Goal: Communication & Community: Answer question/provide support

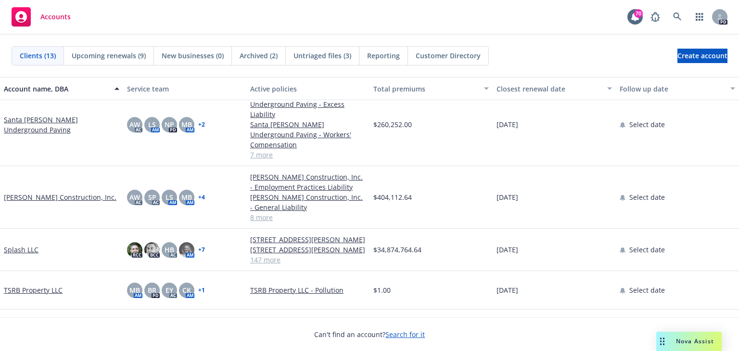
scroll to position [339, 0]
click at [689, 340] on span "Nova Assist" at bounding box center [695, 341] width 38 height 8
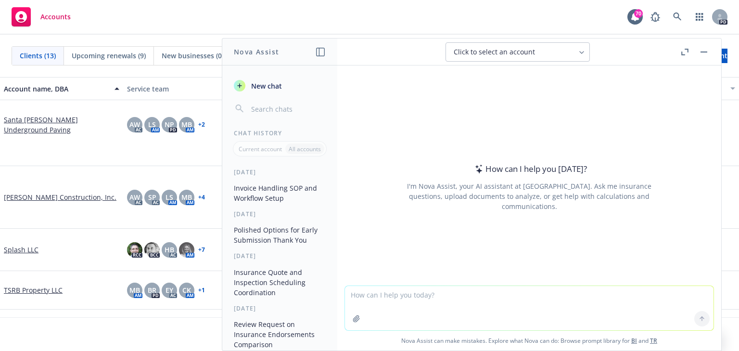
click at [391, 304] on textarea at bounding box center [529, 308] width 368 height 44
type textarea "r"
paste textarea "That is strange because I can see all my 3 licenses including the Surplus Lines…"
type textarea "polish: That is strange because I can see all my 3 licenses including the Surpl…"
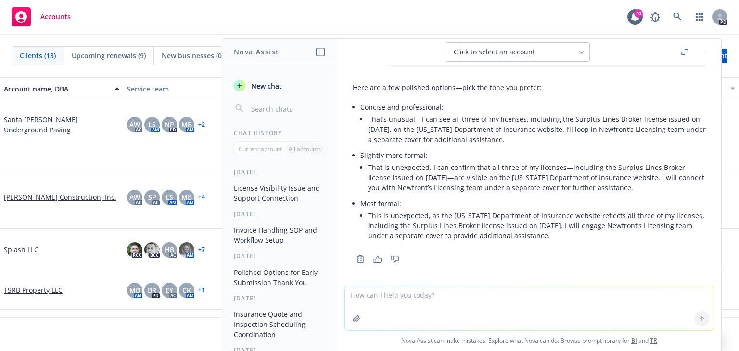
scroll to position [47, 0]
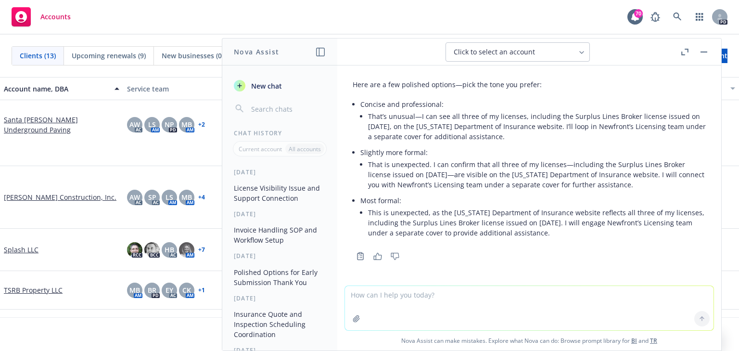
click at [457, 154] on p "Slightly more formal:" at bounding box center [532, 152] width 345 height 10
click at [437, 141] on li "That’s unusual—I can see all three of my licenses, including the Surplus Lines …" at bounding box center [537, 126] width 338 height 34
drag, startPoint x: 421, startPoint y: 116, endPoint x: 552, endPoint y: 137, distance: 132.4
click at [552, 137] on li "That’s unusual—I can see all three of my licenses, including the Surplus Lines …" at bounding box center [537, 126] width 338 height 34
copy li "can see all three of my licenses, including the Surplus Lines Broker license is…"
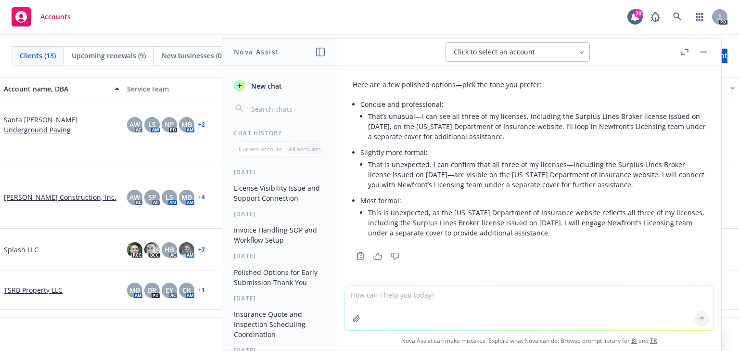
click at [362, 292] on textarea at bounding box center [529, 308] width 368 height 44
click at [396, 309] on textarea at bounding box center [529, 308] width 368 height 44
paste textarea "We have a placement with BMS London and working with [PERSON_NAME], cc’ed here.…"
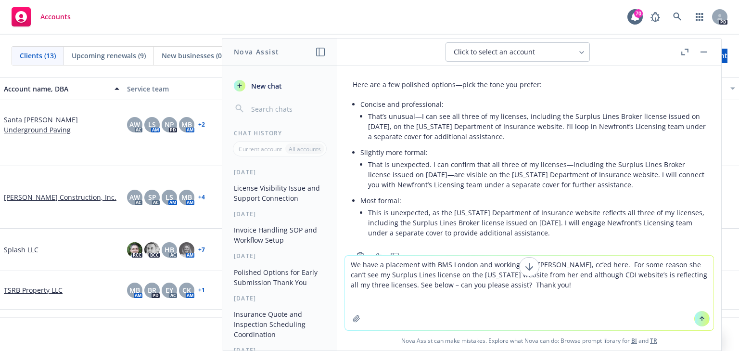
click at [347, 264] on textarea "We have a placement with BMS London and working with [PERSON_NAME], cc’ed here.…" at bounding box center [529, 292] width 368 height 75
type textarea "refine: We have a placement with BMS London and working with [PERSON_NAME], cc’…"
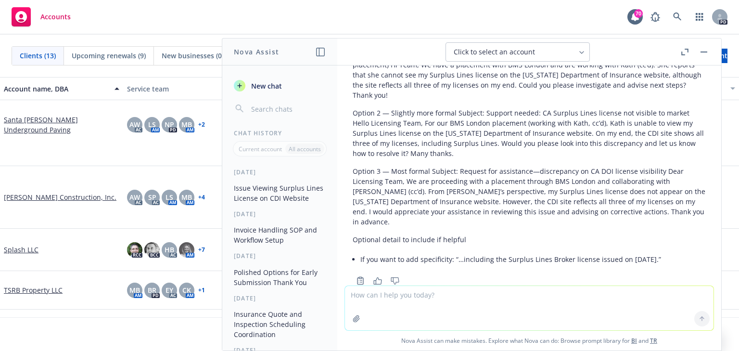
scroll to position [357, 0]
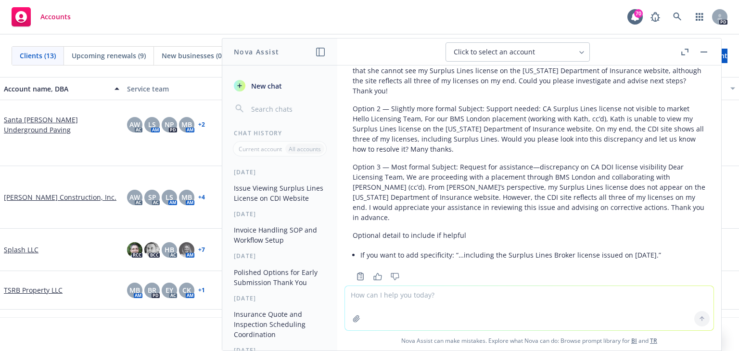
click at [376, 295] on textarea at bounding box center [529, 308] width 368 height 44
paste textarea "When working with formulas, always manually add on a separate spreadsheet the f…"
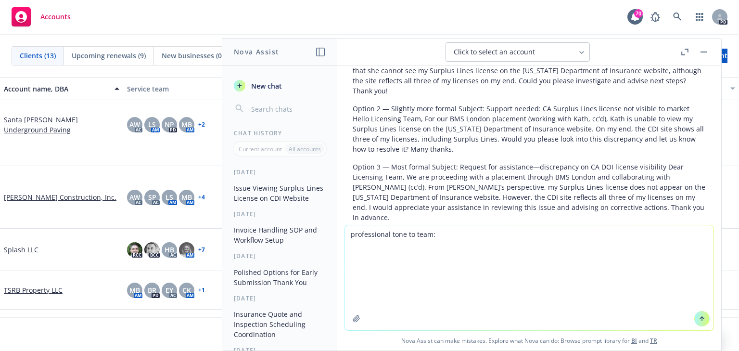
type textarea "professional tone to team: When working with formulas, always manually add on a…"
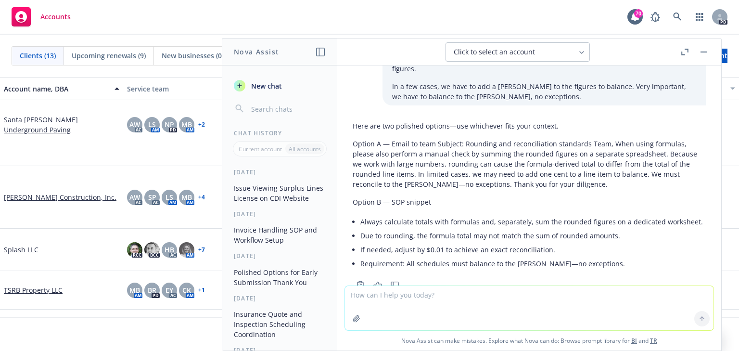
scroll to position [631, 0]
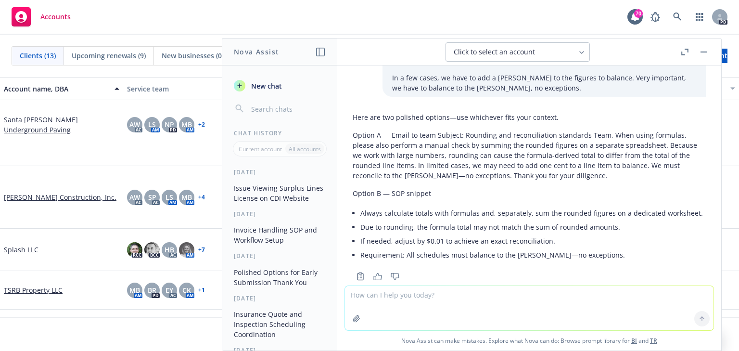
click at [423, 234] on li "If needed, adjust by $0.01 to achieve an exact reconciliation." at bounding box center [532, 241] width 345 height 14
click at [508, 158] on p "Option A — Email to team Subject: Rounding and reconciliation standards Team, W…" at bounding box center [528, 155] width 353 height 50
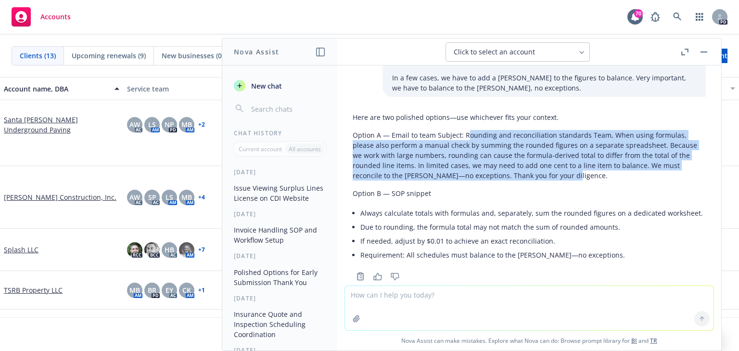
drag, startPoint x: 469, startPoint y: 115, endPoint x: 572, endPoint y: 159, distance: 112.0
click at [572, 159] on p "Option A — Email to team Subject: Rounding and reconciliation standards Team, W…" at bounding box center [528, 155] width 353 height 50
copy p "ounding and reconciliation standards Team, When using formulas, please also per…"
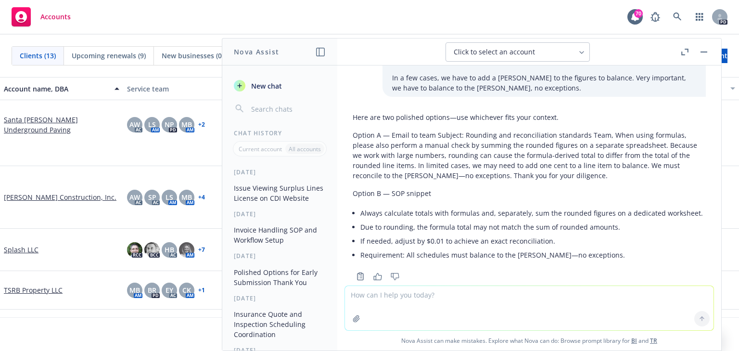
click at [457, 269] on div "Copy to clipboard Thumbs up Thumbs down" at bounding box center [528, 275] width 353 height 13
click at [489, 264] on div "polish: That is strange because I can see all my 3 licenses including the Surpl…" at bounding box center [529, 175] width 384 height 220
click at [390, 220] on li "Due to rounding, the formula total may not match the sum of rounded amounts." at bounding box center [532, 227] width 345 height 14
click at [389, 206] on li "Always calculate totals with formulas and, separately, sum the rounded figures …" at bounding box center [532, 213] width 345 height 14
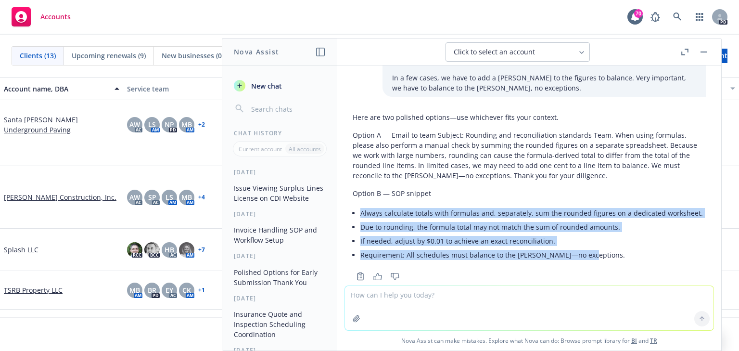
drag, startPoint x: 360, startPoint y: 190, endPoint x: 588, endPoint y: 236, distance: 232.9
click at [588, 236] on ul "Always calculate totals with formulas and, separately, sum the rounded figures …" at bounding box center [532, 234] width 345 height 56
copy ul "Always calculate totals with formulas and, separately, sum the rounded figures …"
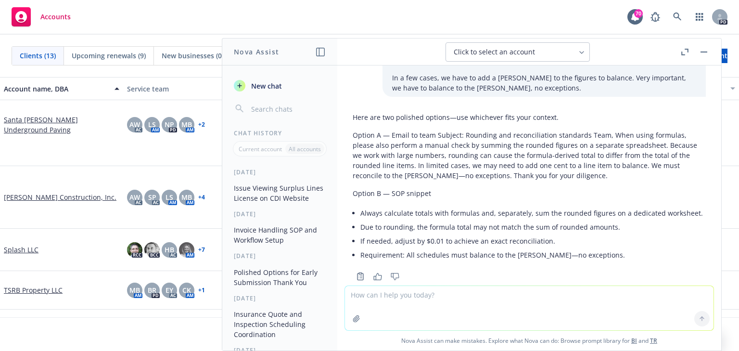
click at [382, 300] on textarea at bounding box center [529, 308] width 368 height 44
paste textarea "Team: We are fairly a new team working together and I understand there is also …"
type textarea "Make tone professional: Team: We are fairly a new team working together and I u…"
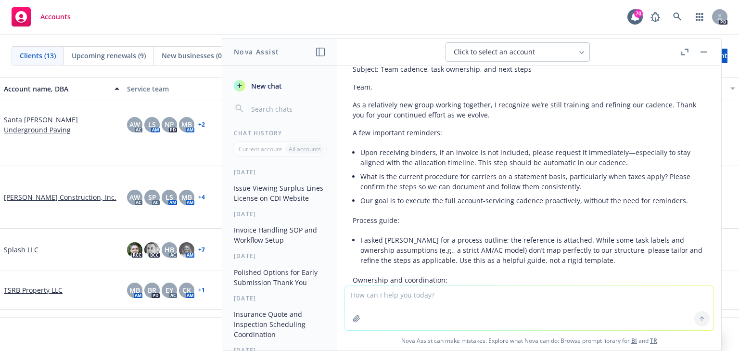
scroll to position [1107, 0]
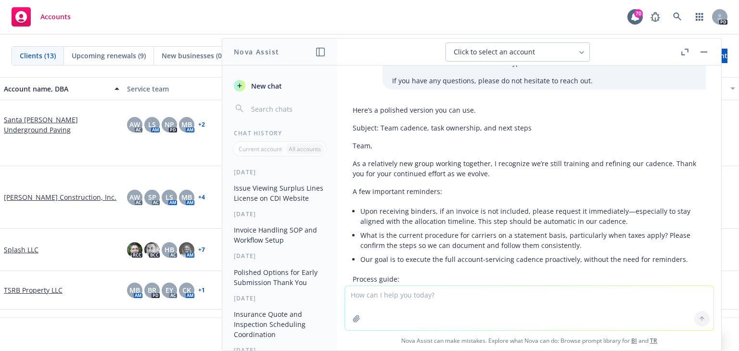
click at [473, 228] on li "What is the current procedure for carriers on a statement basis, particularly w…" at bounding box center [532, 240] width 345 height 24
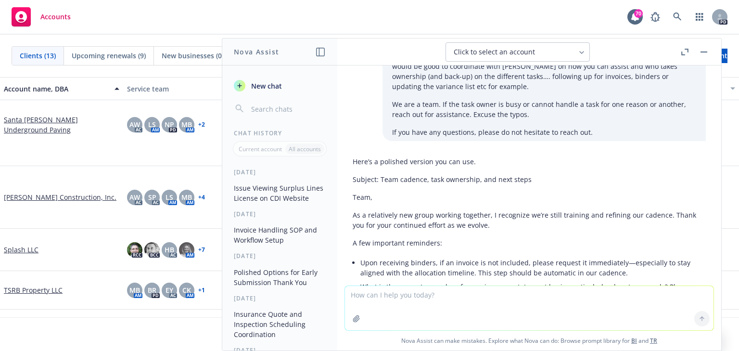
click at [408, 210] on p "As a relatively new group working together, I recognize we’re still training an…" at bounding box center [528, 220] width 353 height 20
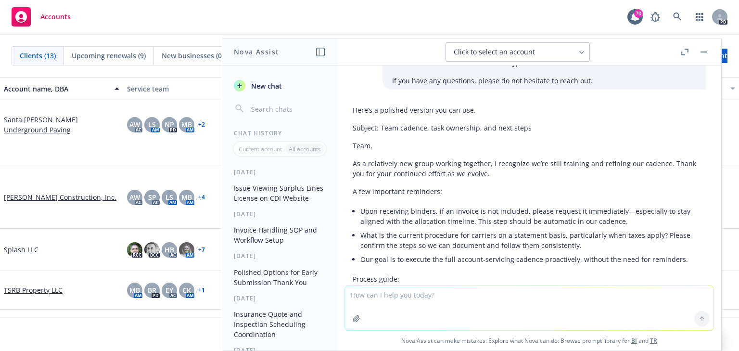
click at [362, 186] on p "A few important reminders:" at bounding box center [528, 191] width 353 height 10
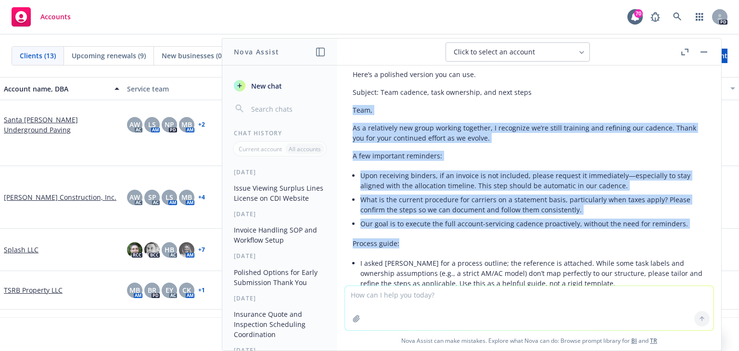
scroll to position [1312, 0]
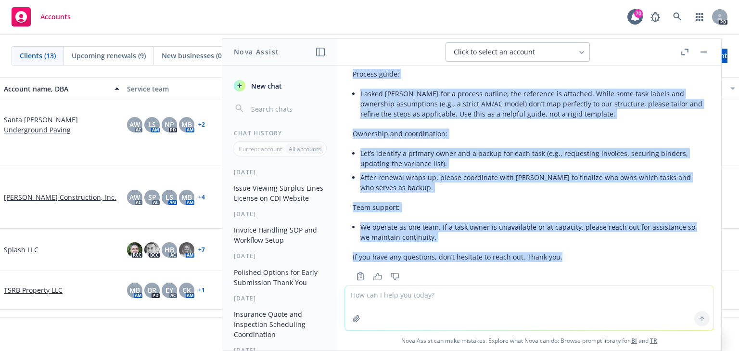
drag, startPoint x: 357, startPoint y: 123, endPoint x: 583, endPoint y: 231, distance: 250.6
click at [583, 231] on div "Here’s a polished version you can use. Subject: Team cadence, task ownership, a…" at bounding box center [528, 80] width 353 height 369
copy div "Lore, Ip d sitametcon adi elits doeiusm temporin, U laboreetd ma’al enima minim…"
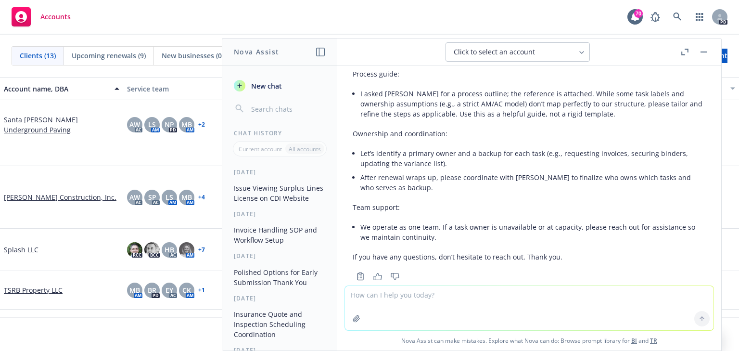
click at [370, 296] on textarea at bounding box center [529, 308] width 368 height 44
type textarea "r"
paste textarea "Utilize off season time for clean-up, training, catch-up in prep for renewal an…"
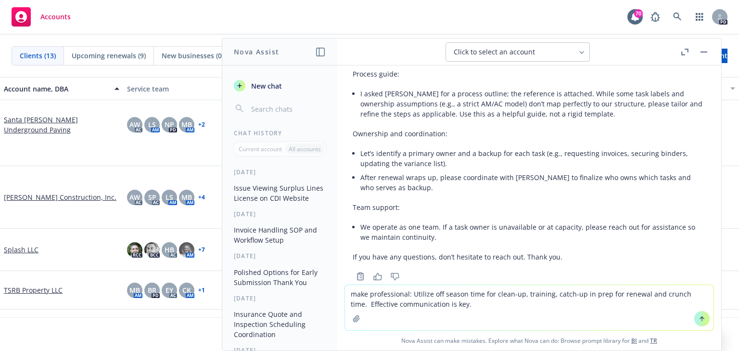
type textarea "make professional: Utilize off season time for clean-up, training, catch-up in …"
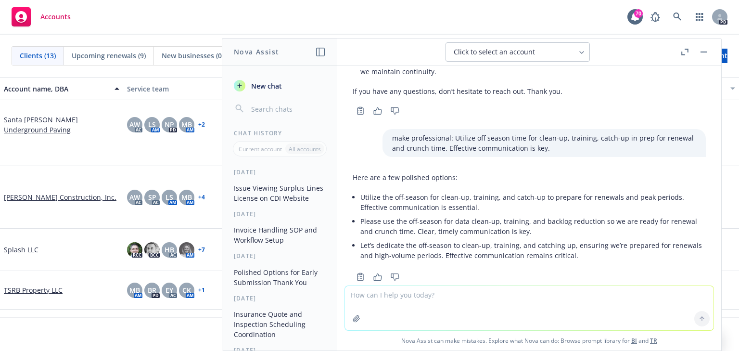
scroll to position [1478, 0]
click at [415, 238] on li "Let’s dedicate the off-season to clean-up, training, and catching up, ensuring …" at bounding box center [532, 250] width 345 height 24
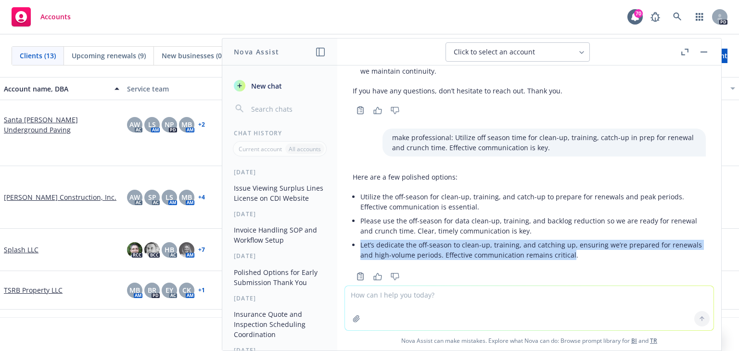
drag, startPoint x: 362, startPoint y: 223, endPoint x: 560, endPoint y: 234, distance: 198.4
click at [568, 238] on li "Let’s dedicate the off-season to clean-up, training, and catching up, ensuring …" at bounding box center [532, 250] width 345 height 24
copy li "Let’s dedicate the off-season to clean-up, training, and catching up, ensuring …"
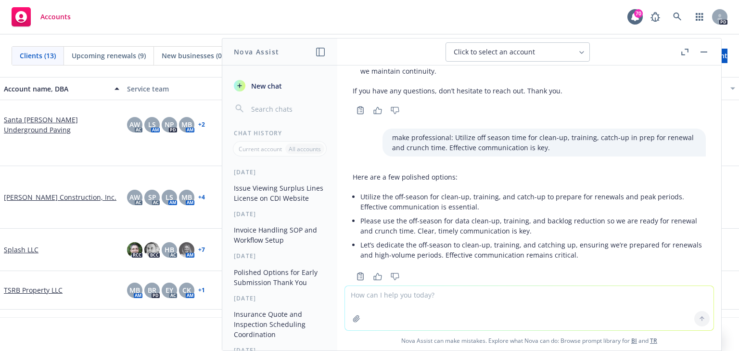
click at [362, 297] on textarea at bounding box center [529, 308] width 368 height 44
paste textarea "• Let’s identify a primary owner and a backup for each task (e.g., requesting i…"
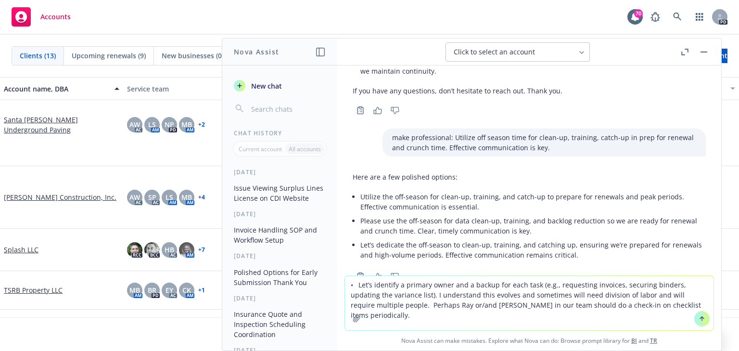
click at [352, 284] on textarea "• Let’s identify a primary owner and a backup for each task (e.g., requesting i…" at bounding box center [529, 303] width 368 height 54
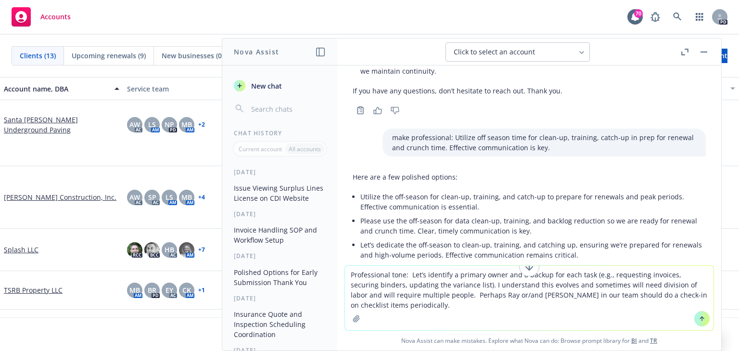
type textarea "Professional tone: Let’s identify a primary owner and a backup for each task (e…"
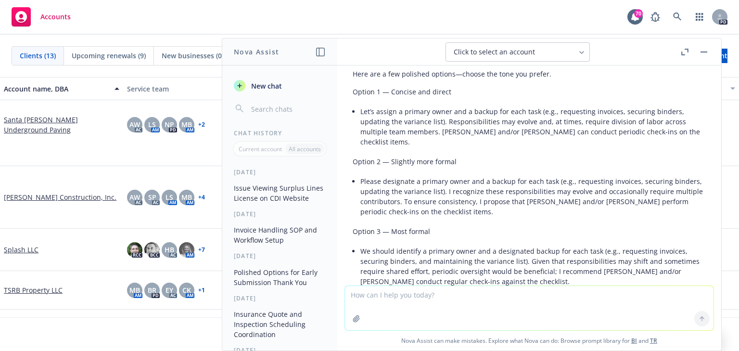
scroll to position [1783, 0]
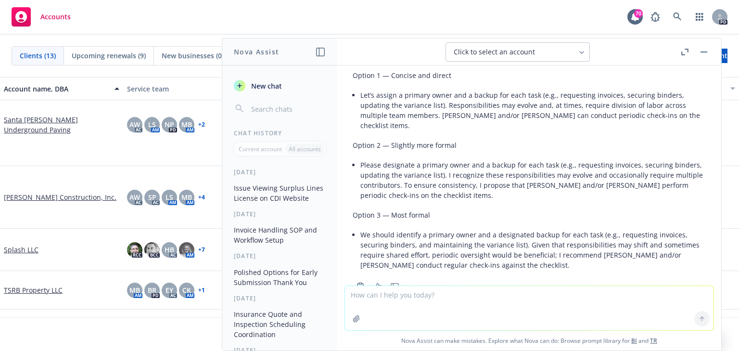
click at [509, 235] on li "We should identify a primary owner and a designated backup for each task (e.g.,…" at bounding box center [532, 249] width 345 height 44
click at [500, 239] on li "We should identify a primary owner and a designated backup for each task (e.g.,…" at bounding box center [532, 249] width 345 height 44
click at [430, 240] on div "Here are a few polished options—choose the tone you prefer. Option 1 — Concise …" at bounding box center [528, 162] width 353 height 227
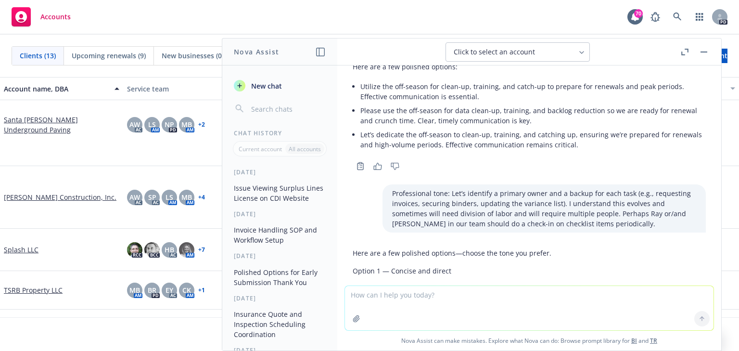
scroll to position [1578, 0]
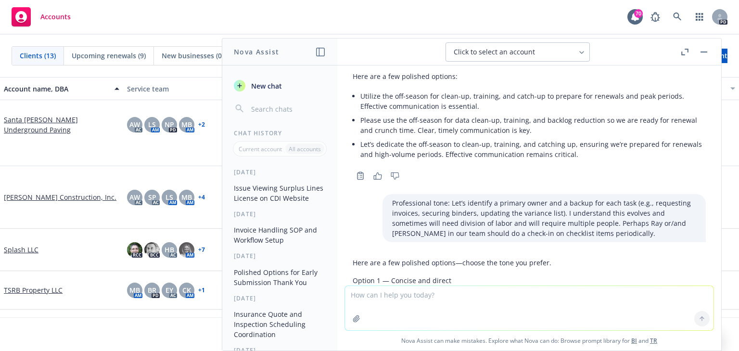
click at [457, 214] on p "Professional tone: Let’s identify a primary owner and a backup for each task (e…" at bounding box center [544, 218] width 304 height 40
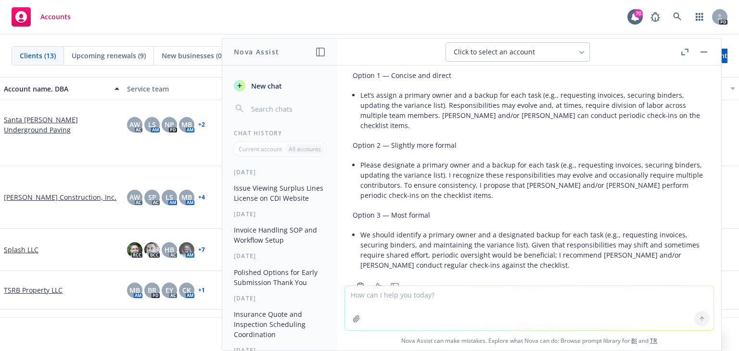
click at [425, 227] on li "We should identify a primary owner and a designated backup for each task (e.g.,…" at bounding box center [532, 249] width 345 height 44
click at [441, 227] on li "We should identify a primary owner and a designated backup for each task (e.g.,…" at bounding box center [532, 249] width 345 height 44
click at [378, 227] on li "We should identify a primary owner and a designated backup for each task (e.g.,…" at bounding box center [532, 249] width 345 height 44
click at [425, 227] on li "We should identify a primary owner and a designated backup for each task (e.g.,…" at bounding box center [532, 249] width 345 height 44
click at [380, 227] on li "We should identify a primary owner and a designated backup for each task (e.g.,…" at bounding box center [532, 249] width 345 height 44
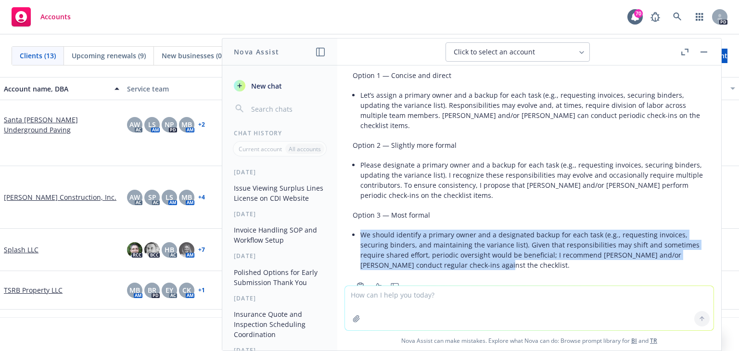
drag, startPoint x: 362, startPoint y: 203, endPoint x: 485, endPoint y: 235, distance: 126.6
click at [485, 235] on li "We should identify a primary owner and a designated backup for each task (e.g.,…" at bounding box center [532, 249] width 345 height 44
copy li "We should identify a primary owner and a designated backup for each task (e.g.,…"
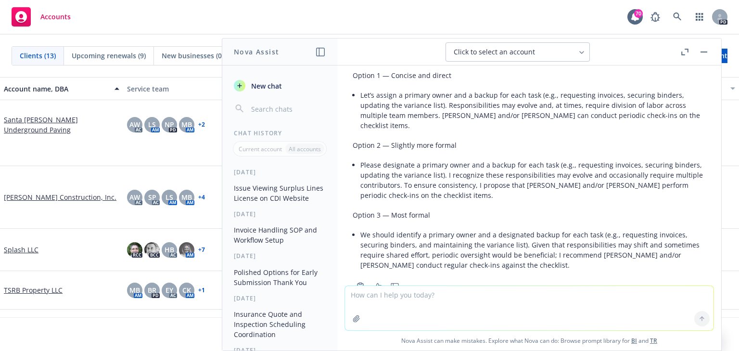
click at [360, 296] on textarea at bounding box center [529, 308] width 368 height 44
paste textarea "As a relatively new group working together, I recognize we’re still training an…"
type textarea "As a relatively new group working together, I recognize we’re still training an…"
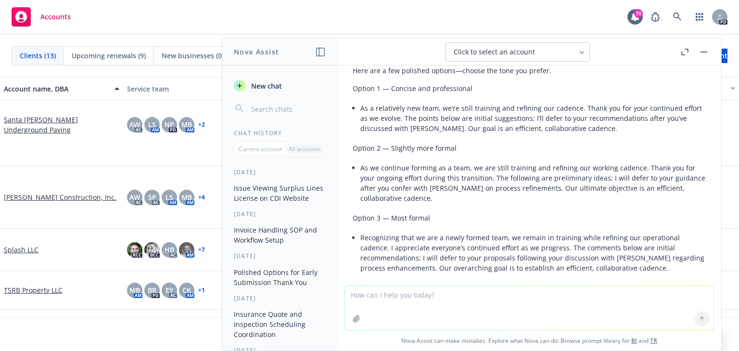
scroll to position [2099, 0]
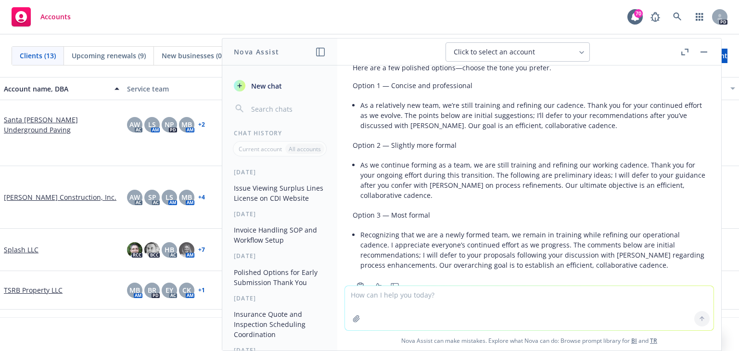
click at [480, 169] on li "As we continue forming as a team, we are still training and refining our workin…" at bounding box center [532, 180] width 345 height 44
click at [400, 158] on li "As we continue forming as a team, we are still training and refining our workin…" at bounding box center [532, 180] width 345 height 44
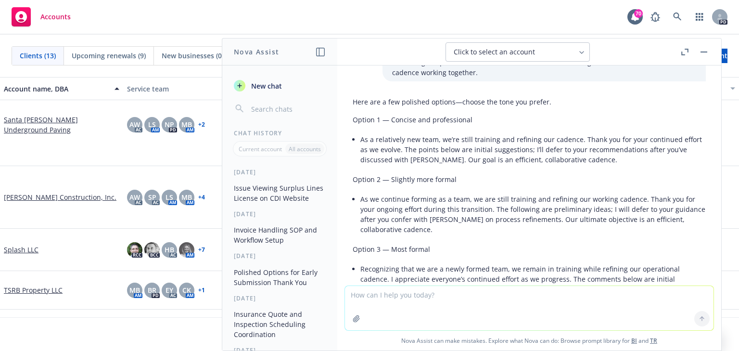
scroll to position [2048, 0]
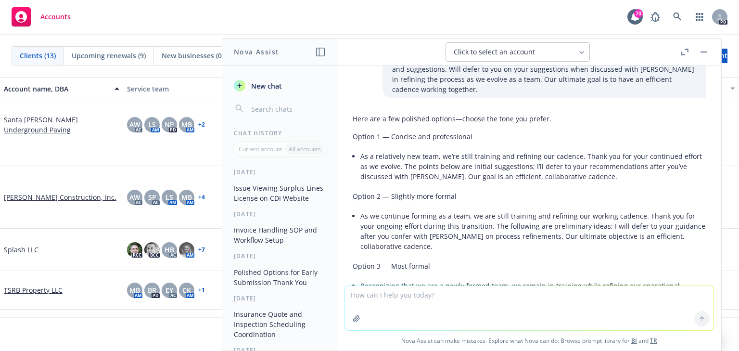
click at [438, 209] on li "As we continue forming as a team, we are still training and refining our workin…" at bounding box center [532, 231] width 345 height 44
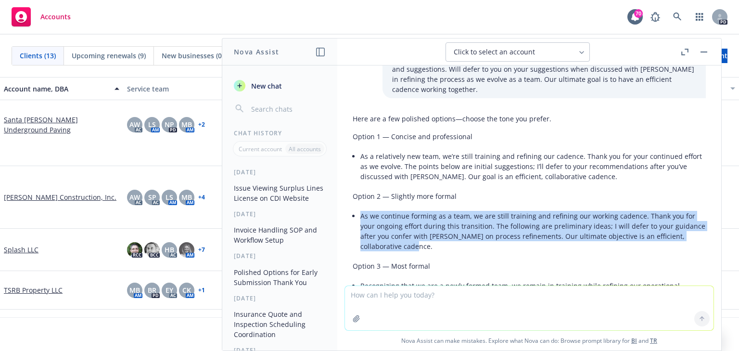
drag, startPoint x: 360, startPoint y: 184, endPoint x: 399, endPoint y: 212, distance: 47.9
click at [399, 212] on li "As we continue forming as a team, we are still training and refining our workin…" at bounding box center [532, 231] width 345 height 44
copy li "As we continue forming as a team, we are still training and refining our workin…"
